Goal: Information Seeking & Learning: Learn about a topic

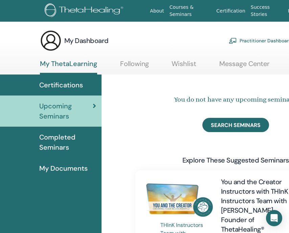
click at [62, 135] on span "Completed Seminars" at bounding box center [67, 142] width 57 height 20
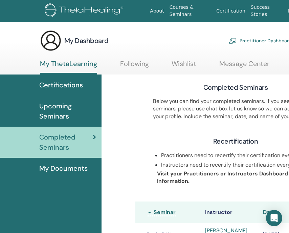
click at [61, 65] on link "My ThetaLearning" at bounding box center [68, 67] width 57 height 15
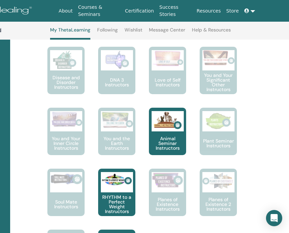
scroll to position [299, 91]
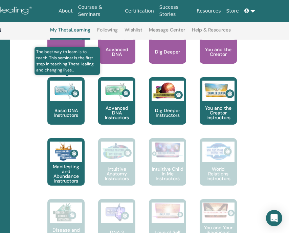
click at [64, 110] on p "Basic DNA Instructors" at bounding box center [65, 112] width 37 height 9
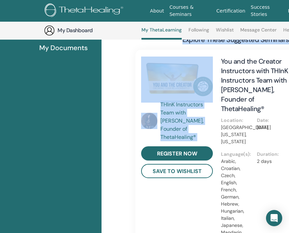
scroll to position [139, 0]
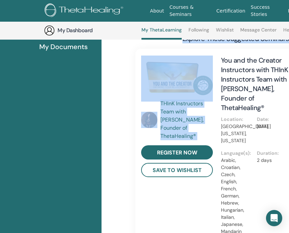
drag, startPoint x: 101, startPoint y: 232, endPoint x: 127, endPoint y: 229, distance: 27.0
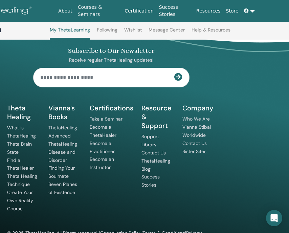
scroll to position [978, 57]
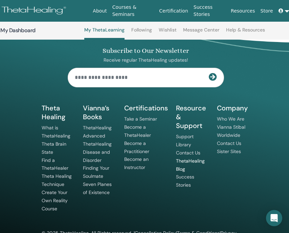
click at [192, 158] on link "ThetaHealing Blog" at bounding box center [190, 165] width 29 height 14
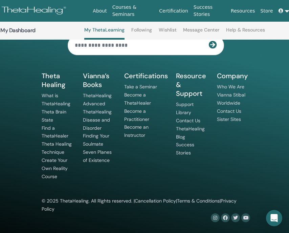
scroll to position [358, 57]
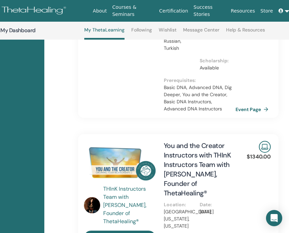
click at [240, 9] on link "Resources" at bounding box center [243, 11] width 30 height 13
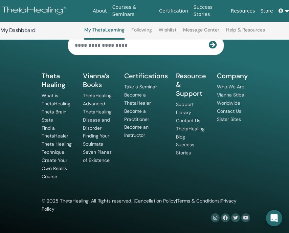
scroll to position [358, 57]
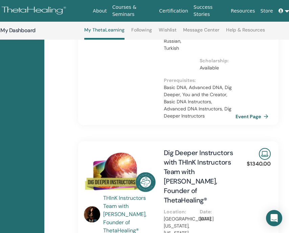
click at [175, 11] on link "Certification" at bounding box center [173, 11] width 34 height 13
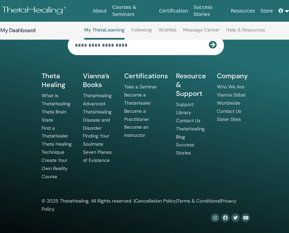
scroll to position [358, 57]
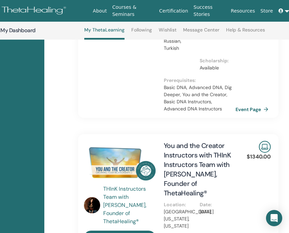
click at [40, 9] on img at bounding box center [27, 10] width 81 height 15
